Goal: Check status: Check status

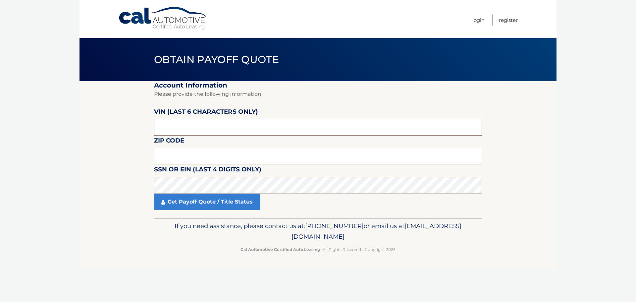
click at [222, 123] on input "text" at bounding box center [318, 127] width 328 height 17
drag, startPoint x: 229, startPoint y: 176, endPoint x: 138, endPoint y: 157, distance: 93.5
click at [132, 164] on section "Account Information Please provide the following information. VIN (last 6 chara…" at bounding box center [317, 149] width 477 height 137
click at [182, 119] on label "VIN (last 6 characters only)" at bounding box center [206, 113] width 104 height 12
drag, startPoint x: 182, startPoint y: 119, endPoint x: 168, endPoint y: 125, distance: 15.1
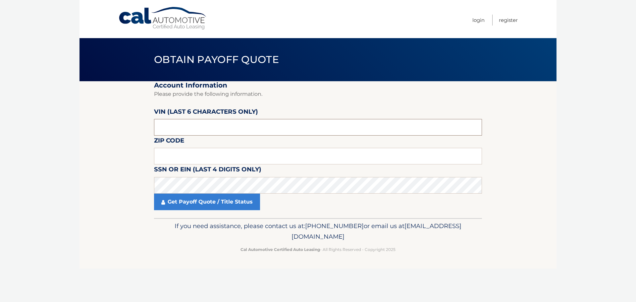
click at [168, 125] on input "text" at bounding box center [318, 127] width 328 height 17
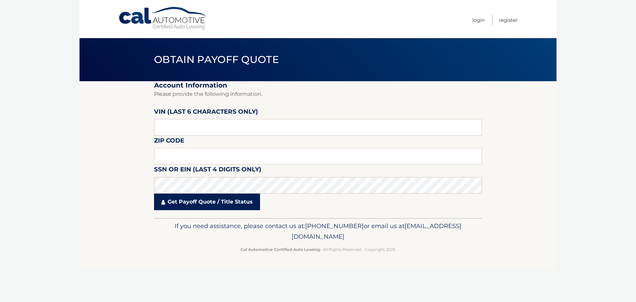
drag, startPoint x: 168, startPoint y: 125, endPoint x: 164, endPoint y: 193, distance: 68.3
click at [109, 193] on section "Account Information Please provide the following information. VIN (last 6 chara…" at bounding box center [317, 149] width 477 height 137
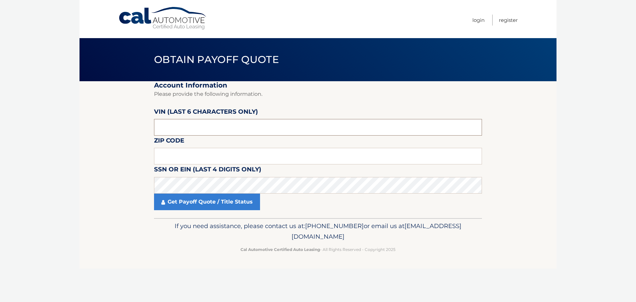
click at [202, 127] on input "text" at bounding box center [318, 127] width 328 height 17
click at [194, 148] on input "text" at bounding box center [318, 156] width 328 height 17
paste input "10543"
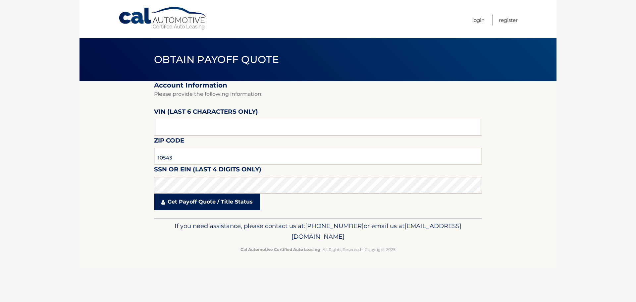
type input "10543"
click at [205, 198] on link "Get Payoff Quote / Title Status" at bounding box center [207, 201] width 106 height 17
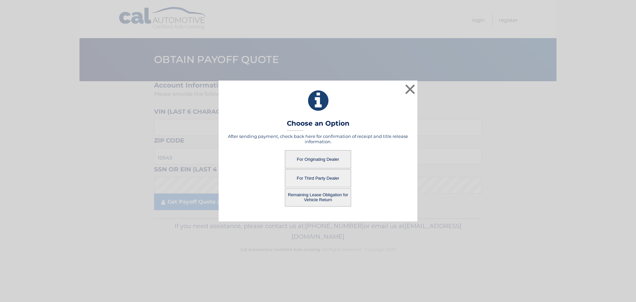
click at [338, 161] on button "For Originating Dealer" at bounding box center [318, 159] width 66 height 18
click at [312, 160] on button "For Originating Dealer" at bounding box center [318, 159] width 66 height 18
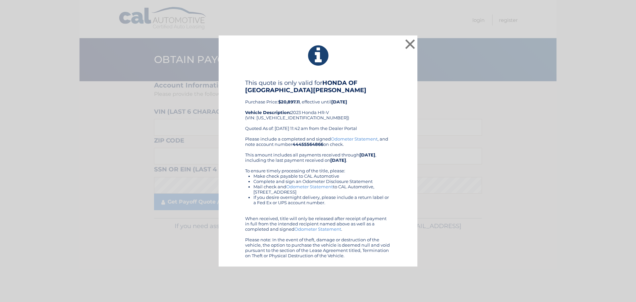
drag, startPoint x: 362, startPoint y: 260, endPoint x: 246, endPoint y: 85, distance: 209.0
click at [246, 85] on div "× This quote is only valid for HONDA OF [GEOGRAPHIC_DATA][PERSON_NAME] Purchase…" at bounding box center [318, 150] width 199 height 231
click at [408, 41] on button "×" at bounding box center [409, 43] width 13 height 13
